Goal: Transaction & Acquisition: Obtain resource

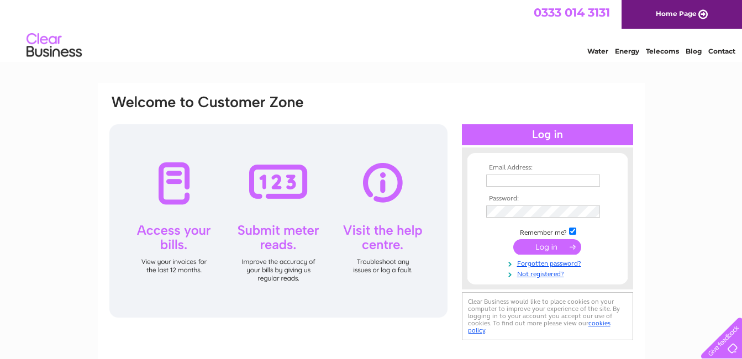
type input "[EMAIL_ADDRESS][DOMAIN_NAME]"
click at [541, 251] on input "submit" at bounding box center [548, 246] width 68 height 15
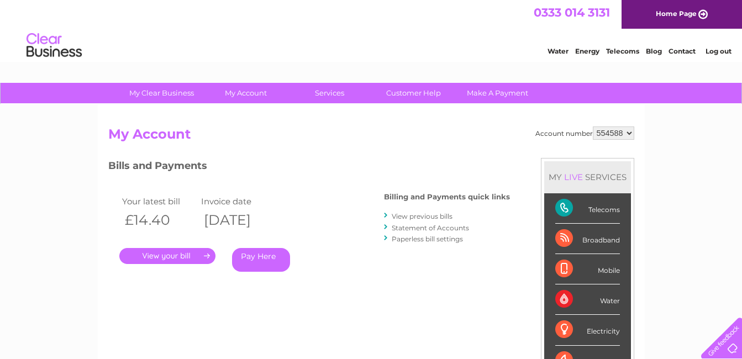
click at [186, 255] on link "." at bounding box center [167, 256] width 96 height 16
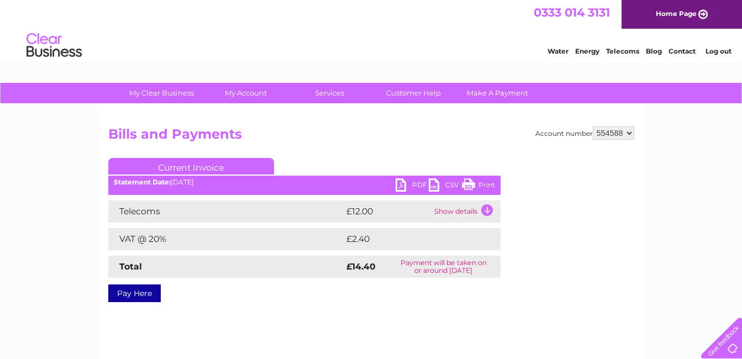
click at [405, 184] on link "PDF" at bounding box center [412, 187] width 33 height 16
